Goal: Task Accomplishment & Management: Manage account settings

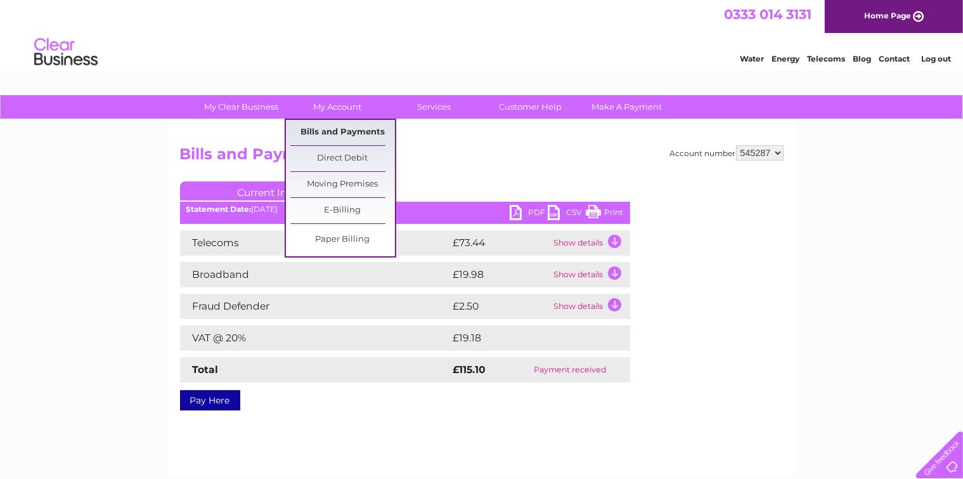
click at [367, 132] on link "Bills and Payments" at bounding box center [342, 132] width 105 height 25
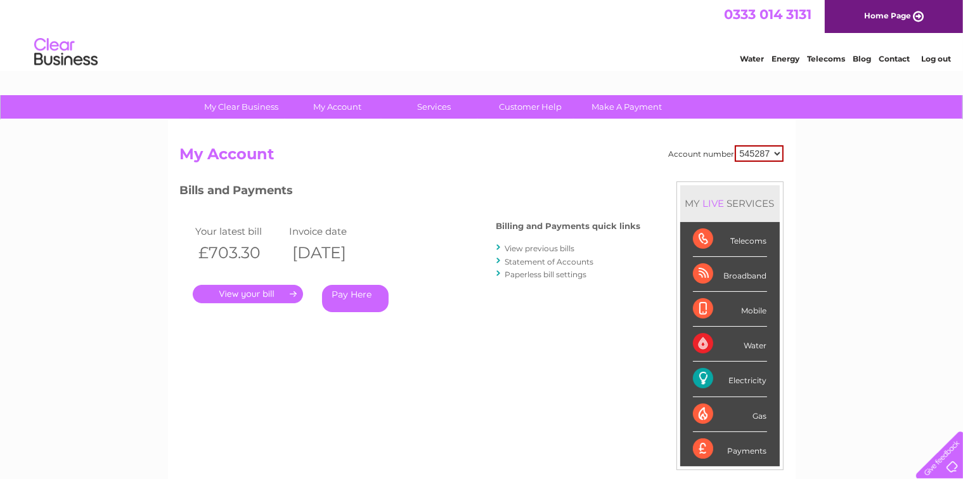
click at [545, 247] on link "View previous bills" at bounding box center [540, 248] width 70 height 10
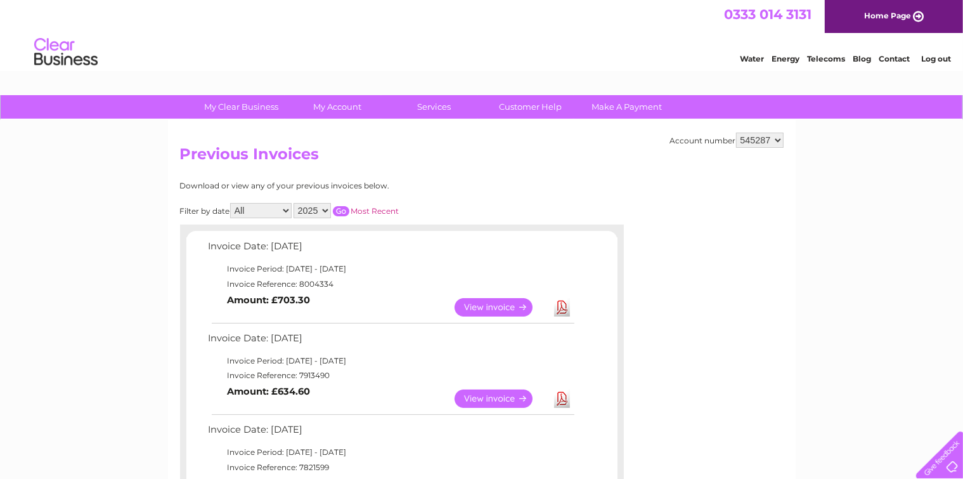
click at [502, 399] on link "View" at bounding box center [501, 398] width 93 height 18
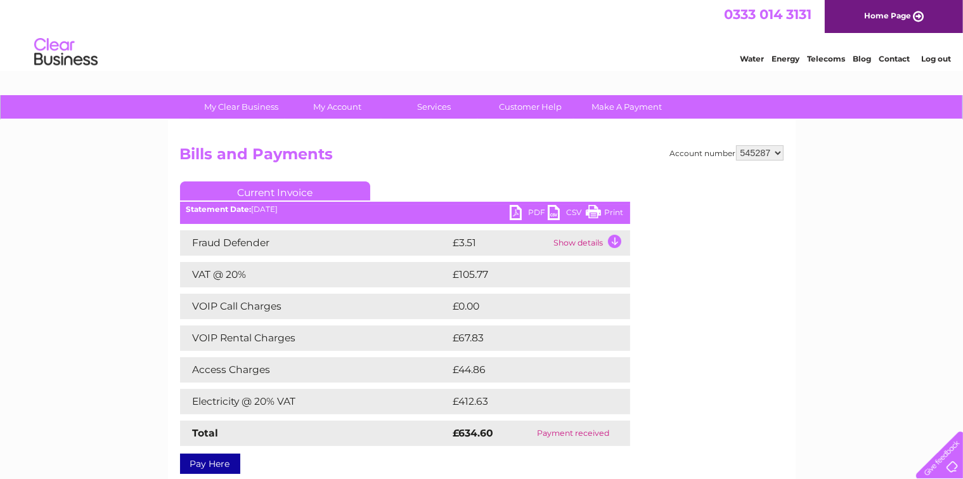
click at [531, 208] on link "PDF" at bounding box center [529, 214] width 38 height 18
